Goal: Task Accomplishment & Management: Manage account settings

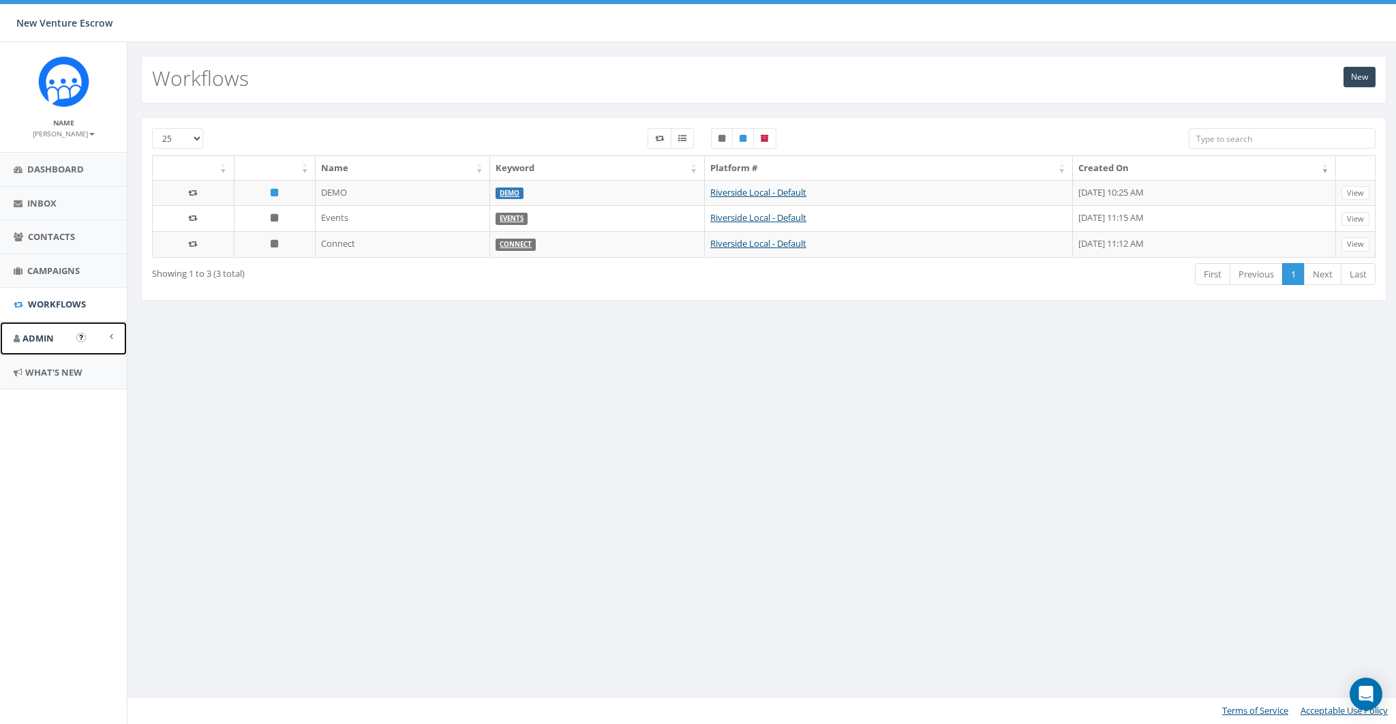
click at [40, 329] on link "Admin" at bounding box center [63, 338] width 127 height 33
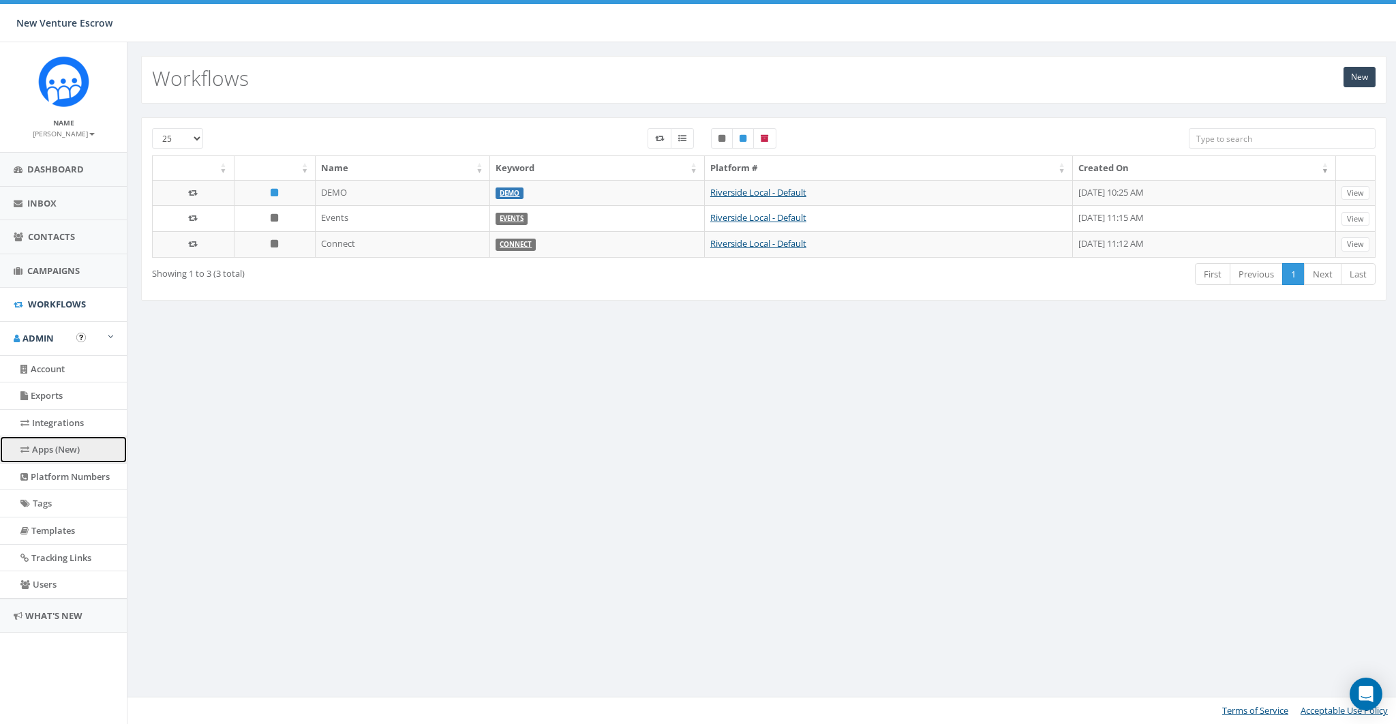
click at [48, 444] on link "Apps (New)" at bounding box center [63, 449] width 127 height 27
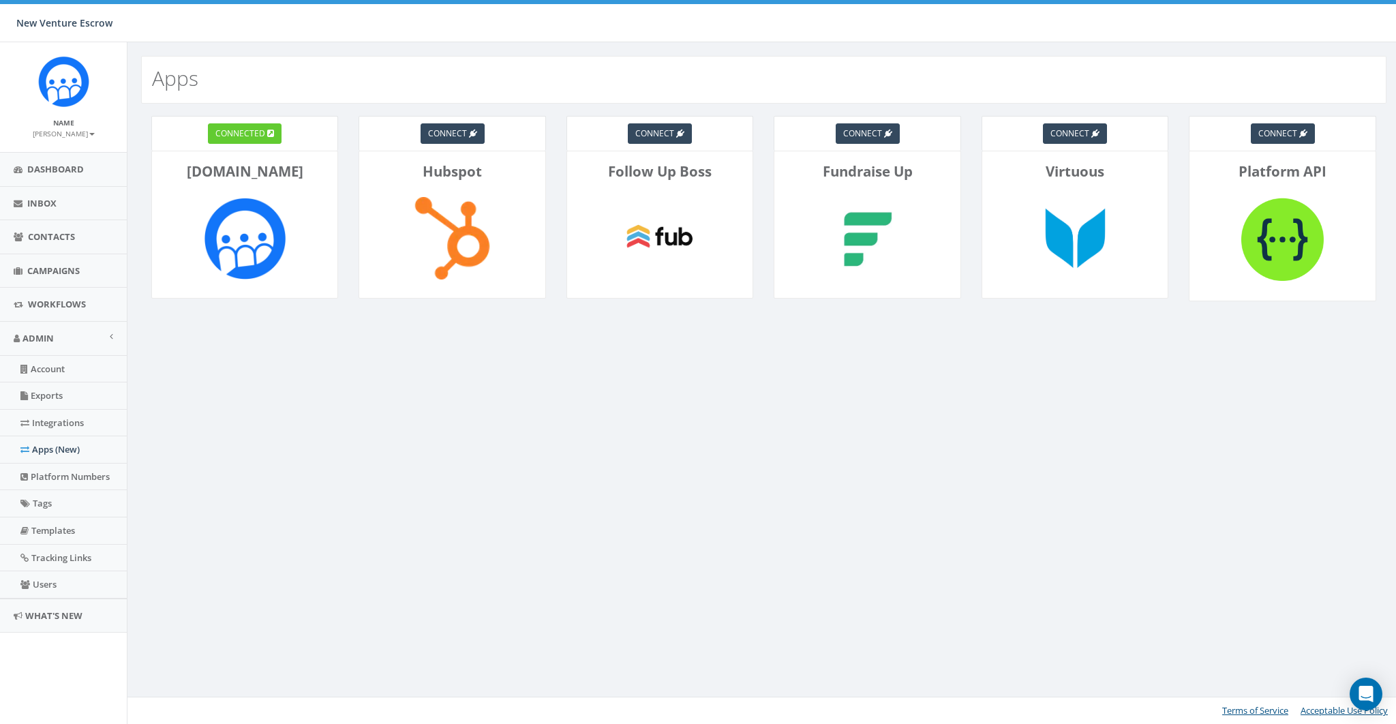
click at [69, 130] on small "[PERSON_NAME]" at bounding box center [64, 134] width 62 height 10
click at [63, 166] on link "Sign Out" at bounding box center [68, 171] width 108 height 17
